Goal: Obtain resource: Download file/media

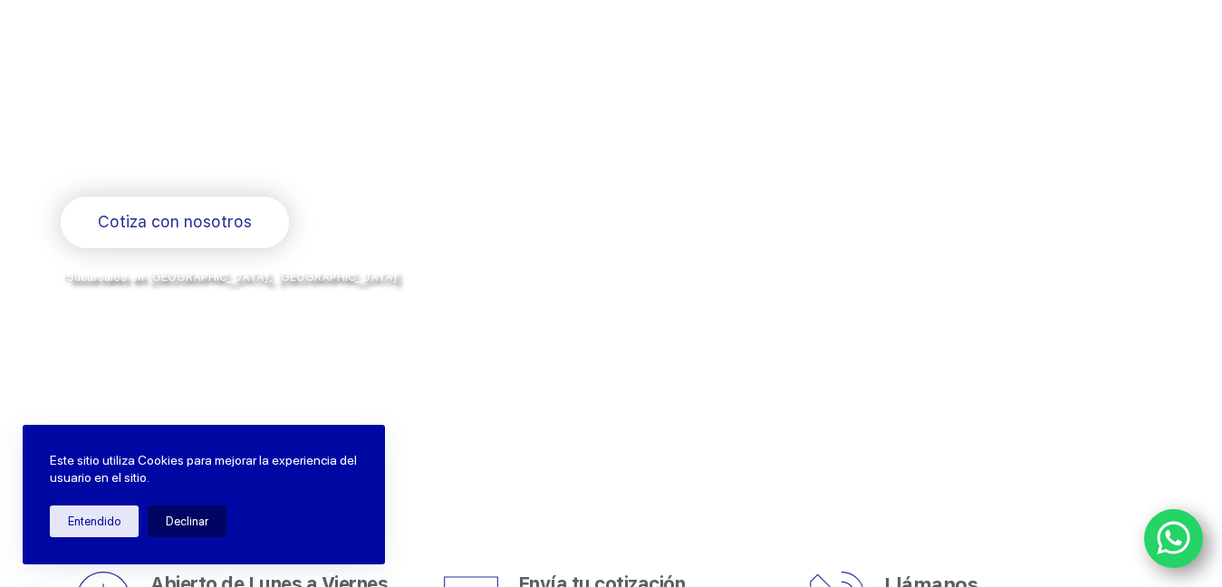
scroll to position [48, 0]
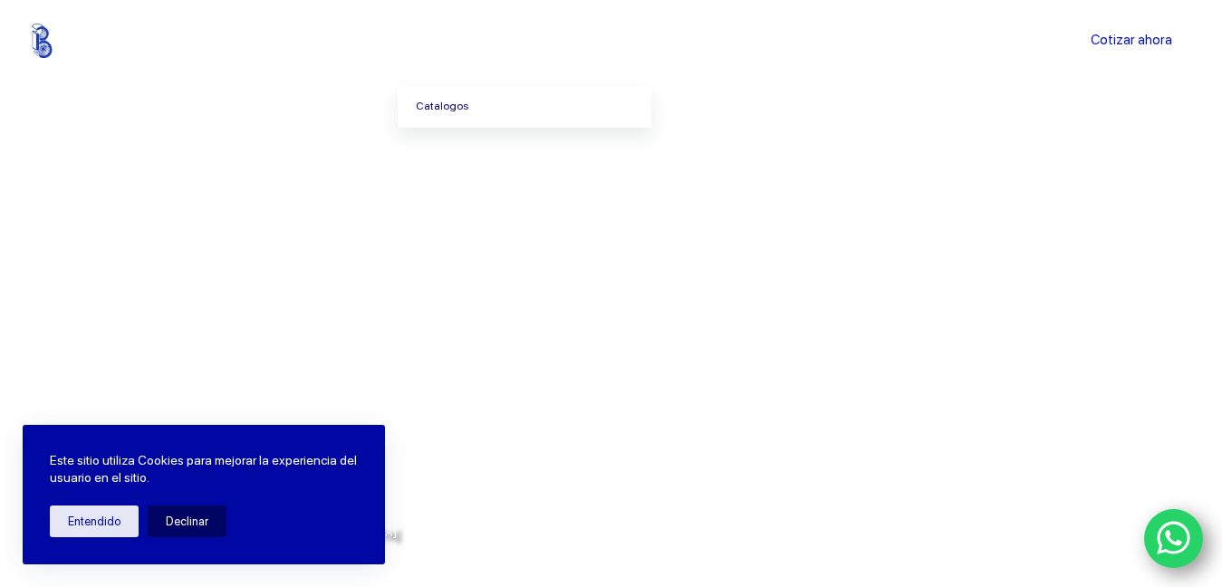
click at [477, 93] on link "Catalogos" at bounding box center [525, 107] width 254 height 42
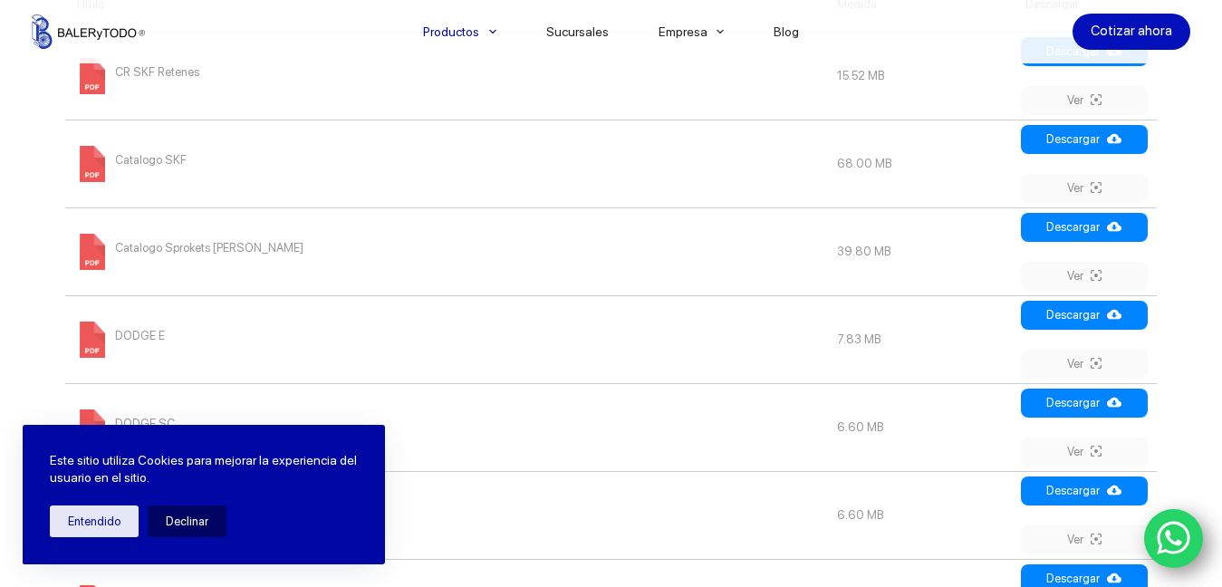
scroll to position [896, 0]
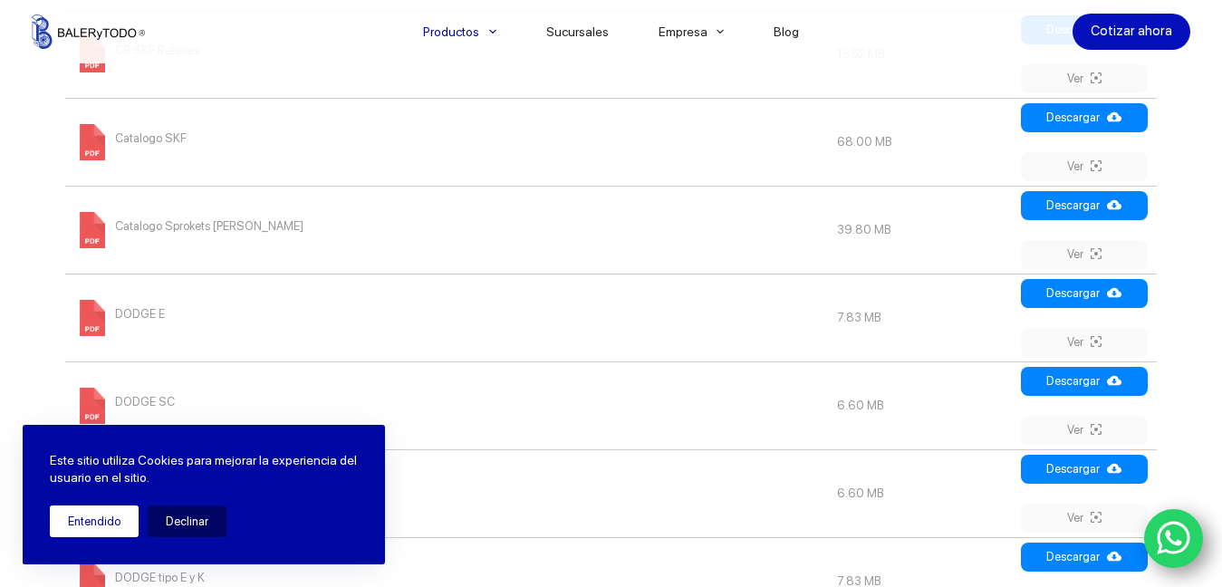
click at [131, 519] on button "Entendido" at bounding box center [94, 522] width 89 height 32
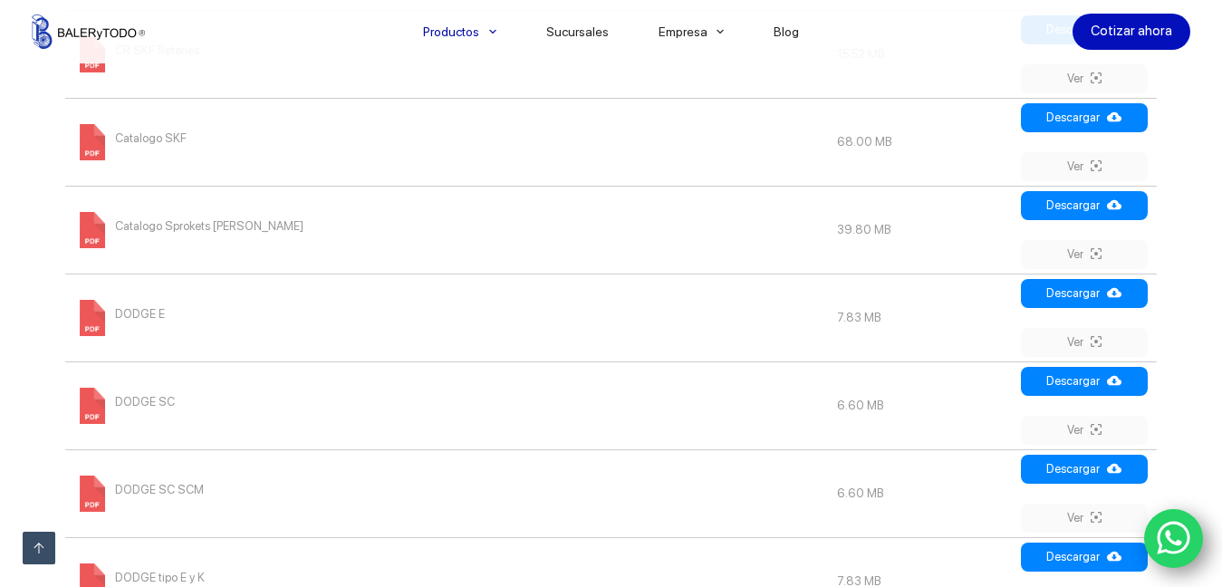
click at [156, 140] on span "Catalogo SKF" at bounding box center [151, 138] width 72 height 29
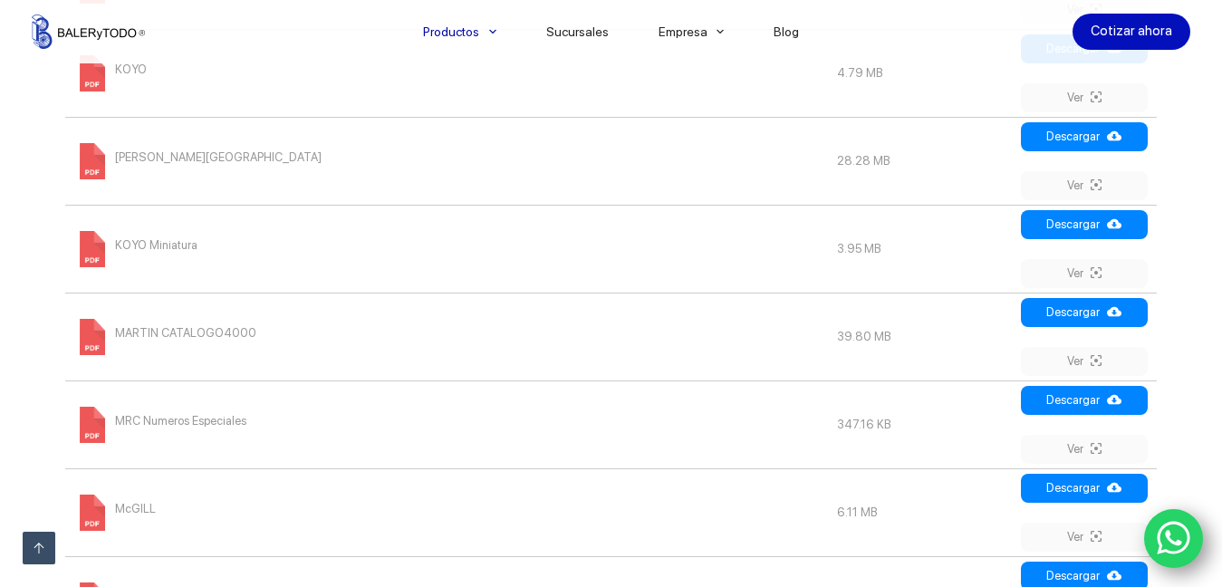
scroll to position [1695, 0]
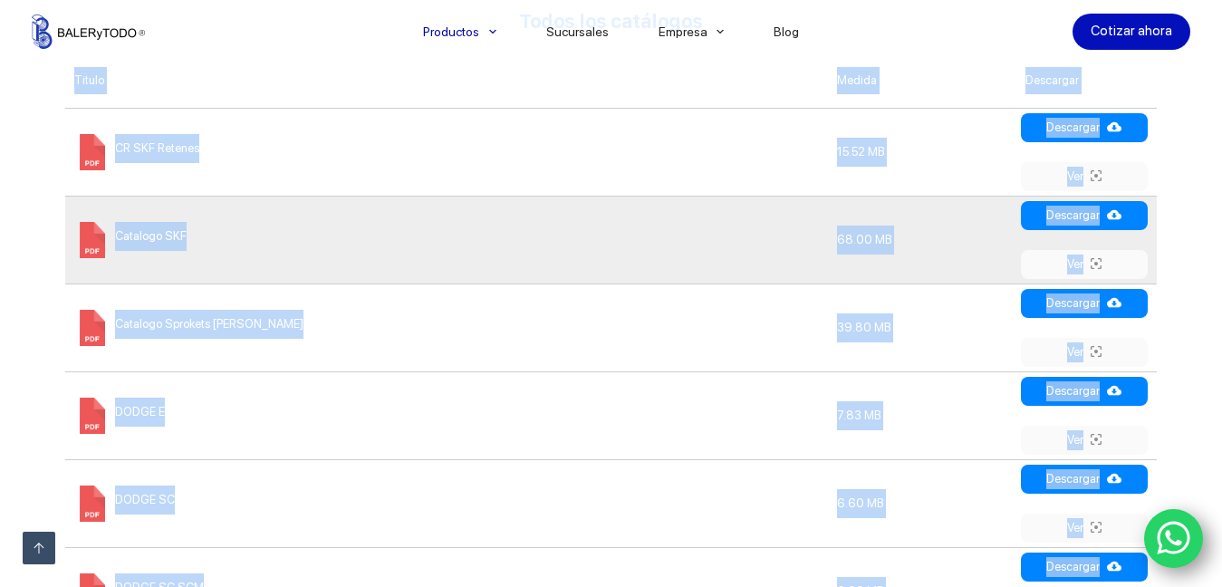
scroll to position [793, 0]
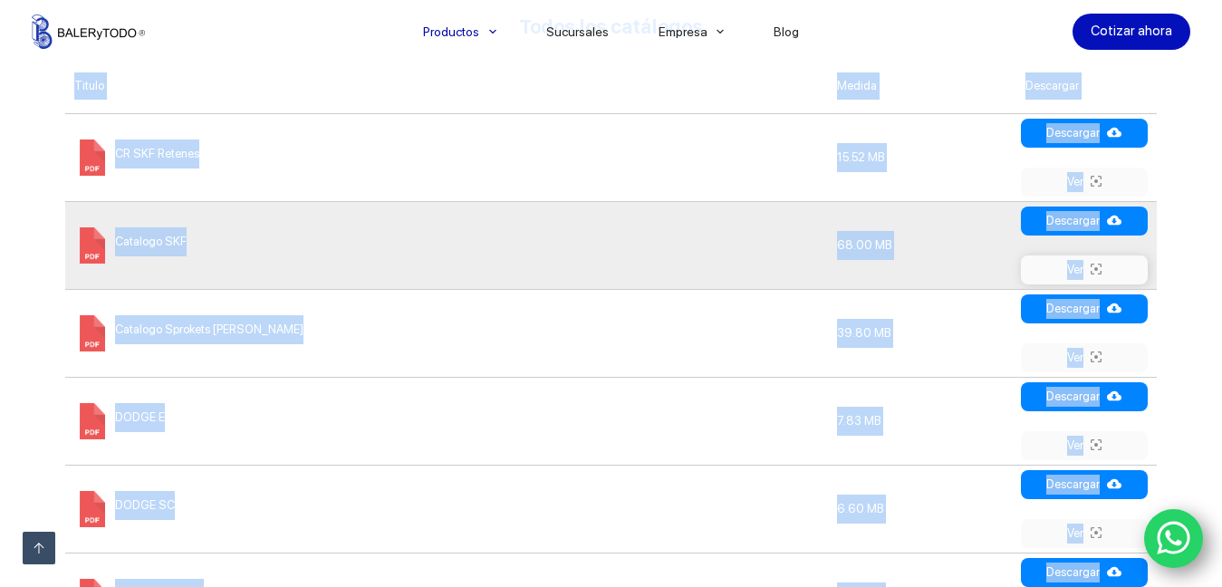
click at [1095, 261] on link "Ver" at bounding box center [1084, 269] width 127 height 29
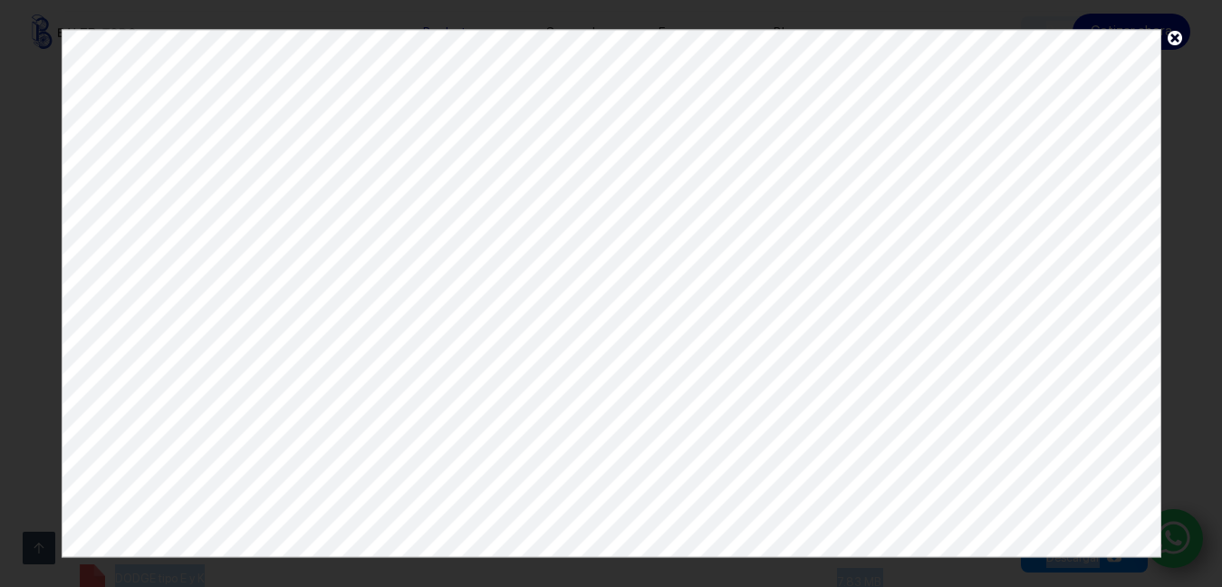
scroll to position [766, 0]
